Goal: Task Accomplishment & Management: Use online tool/utility

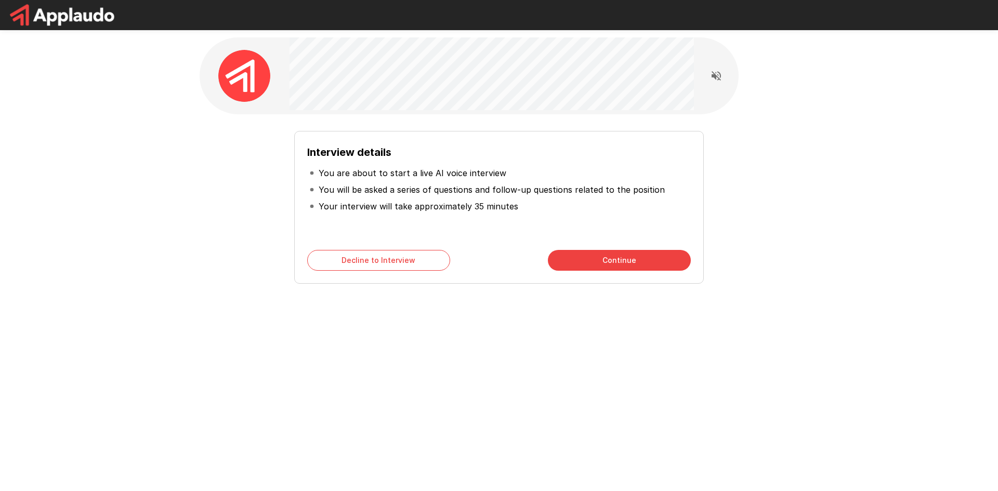
click at [636, 260] on button "Continue" at bounding box center [619, 260] width 143 height 21
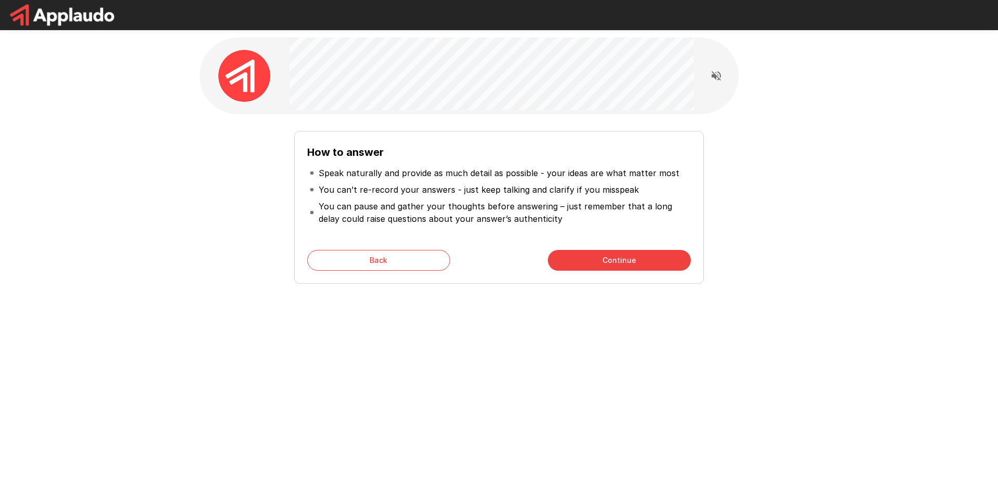
click at [636, 261] on button "Continue" at bounding box center [619, 260] width 143 height 21
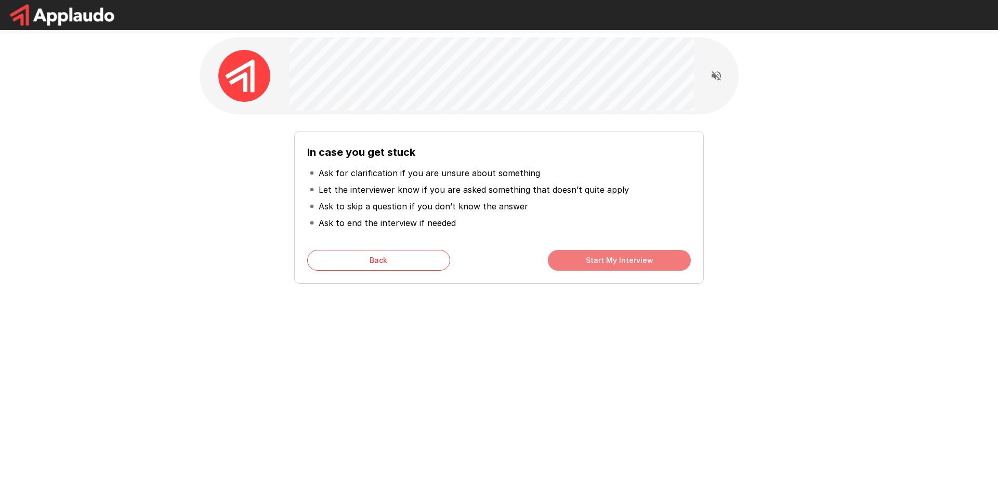
click at [625, 262] on button "Start My Interview" at bounding box center [619, 260] width 143 height 21
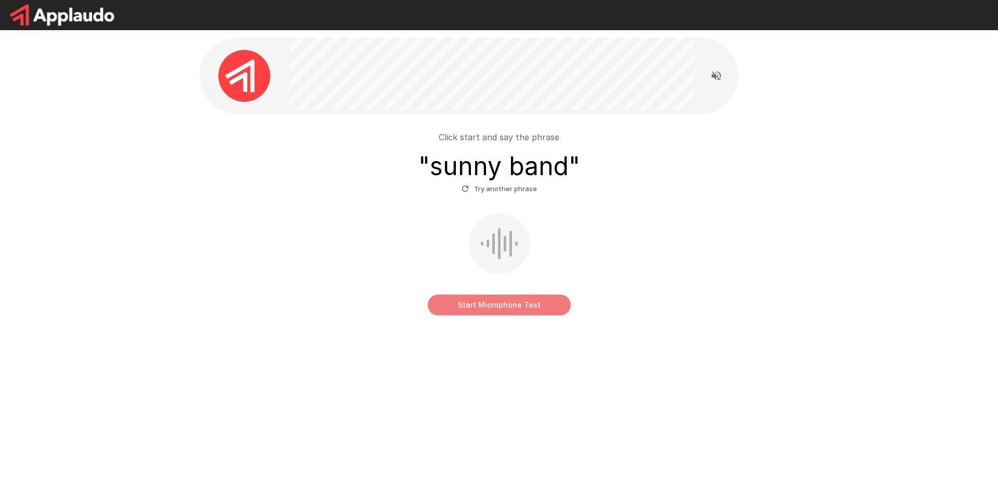
click at [500, 308] on button "Start Microphone Test" at bounding box center [499, 305] width 143 height 21
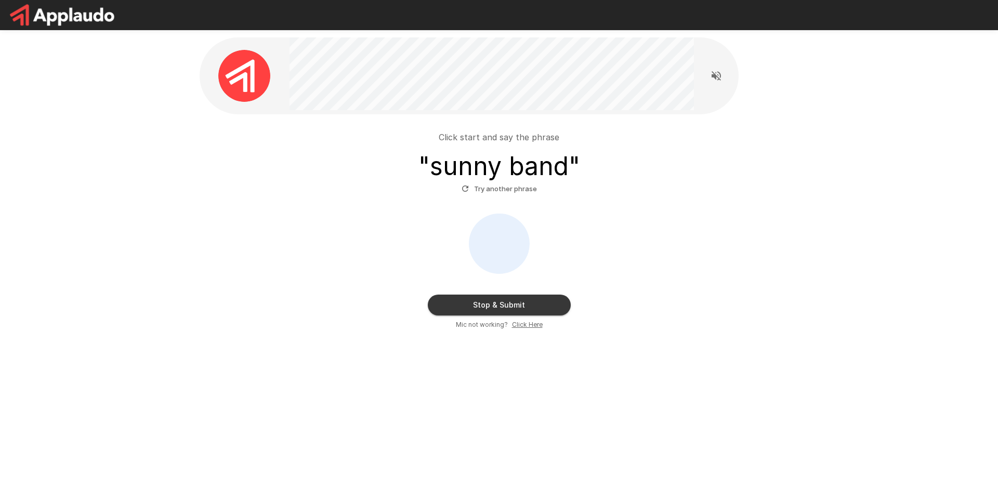
click at [513, 308] on button "Stop & Submit" at bounding box center [499, 305] width 143 height 21
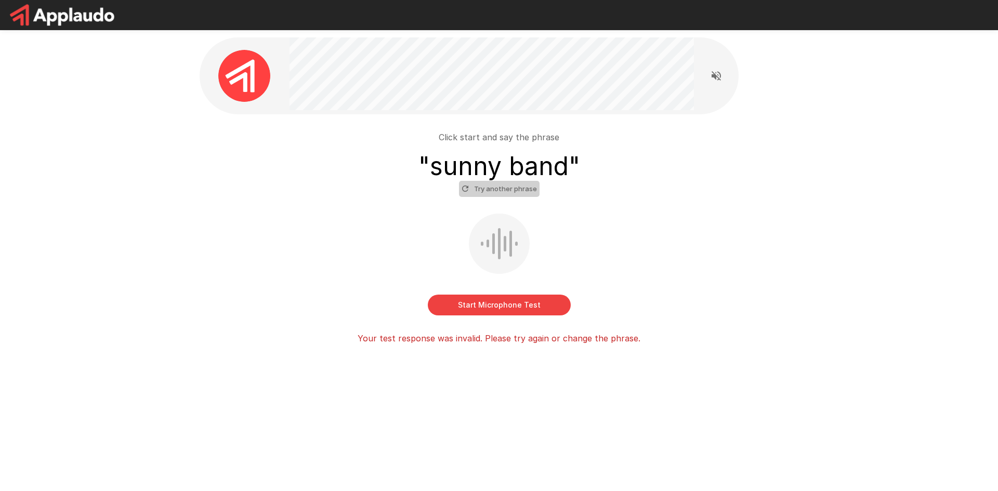
click at [513, 189] on button "Try another phrase" at bounding box center [499, 189] width 81 height 16
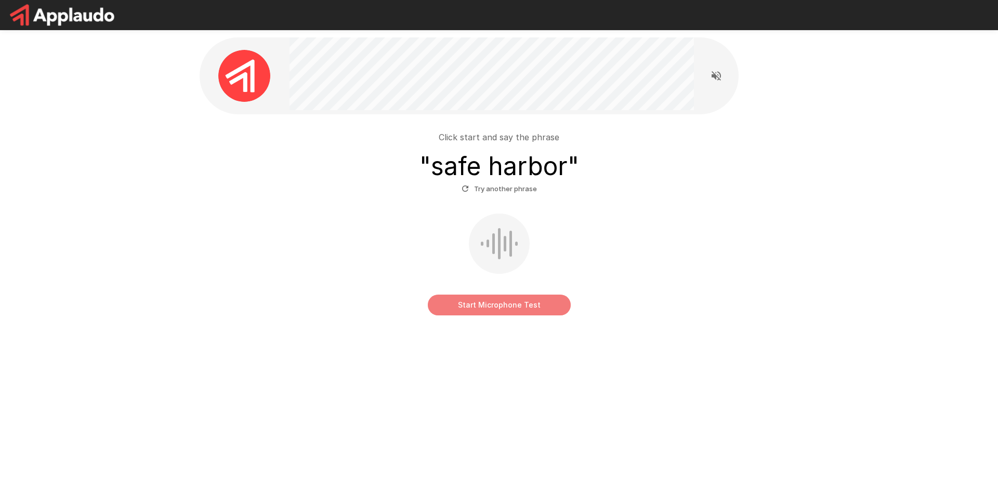
click at [489, 306] on button "Start Microphone Test" at bounding box center [499, 305] width 143 height 21
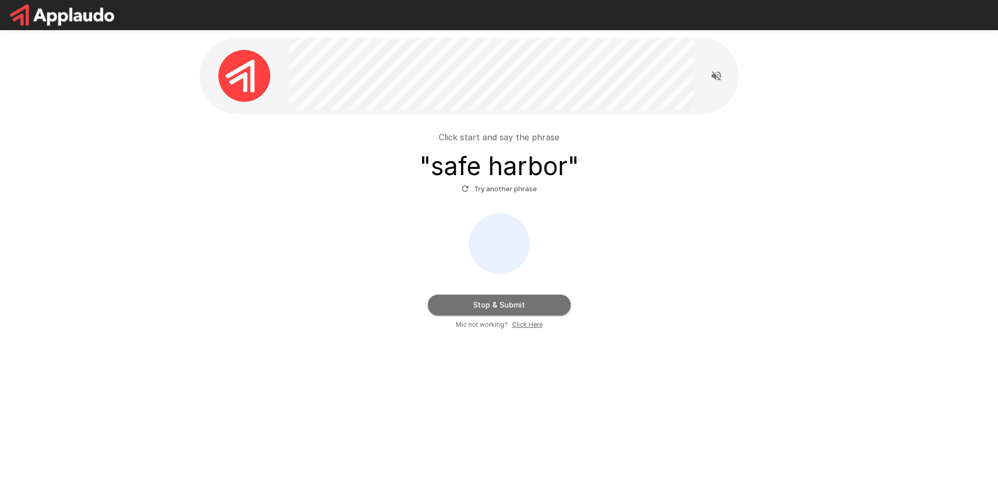
click at [508, 304] on button "Stop & Submit" at bounding box center [499, 305] width 143 height 21
